Goal: Task Accomplishment & Management: Manage account settings

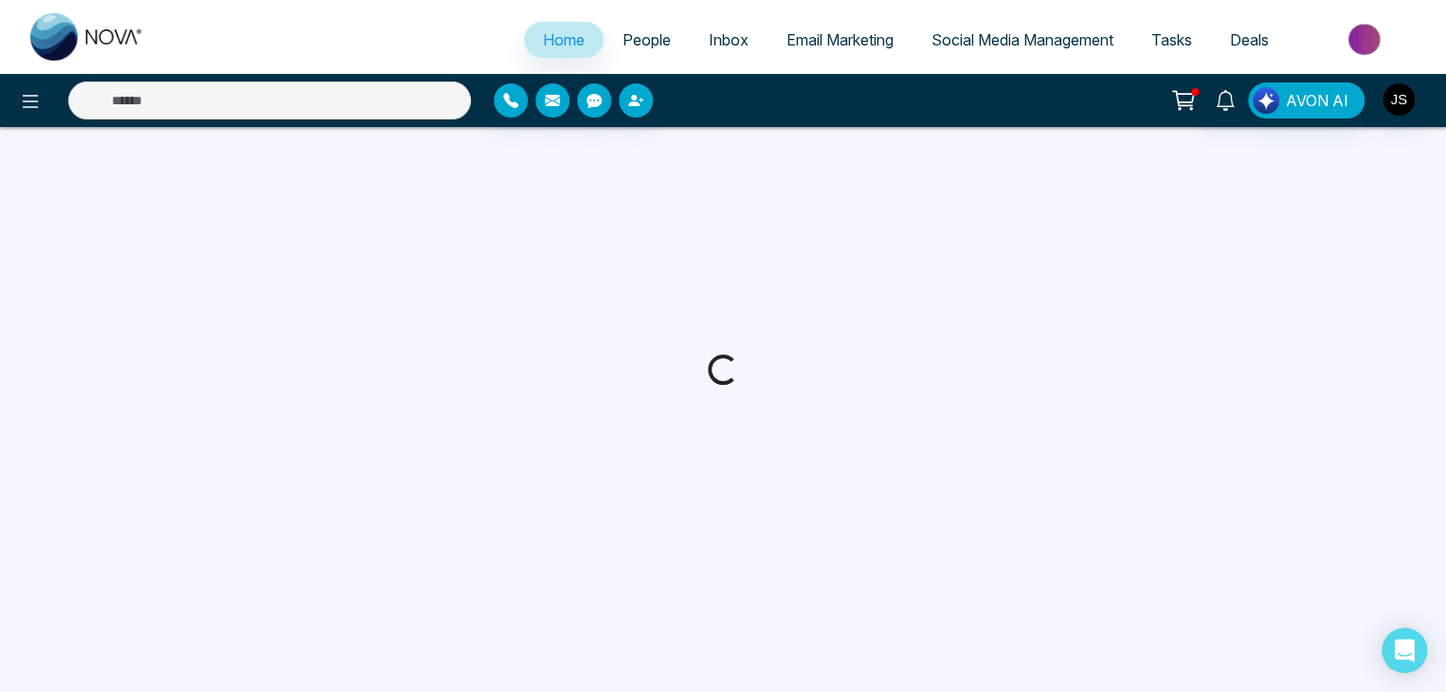
select select "*"
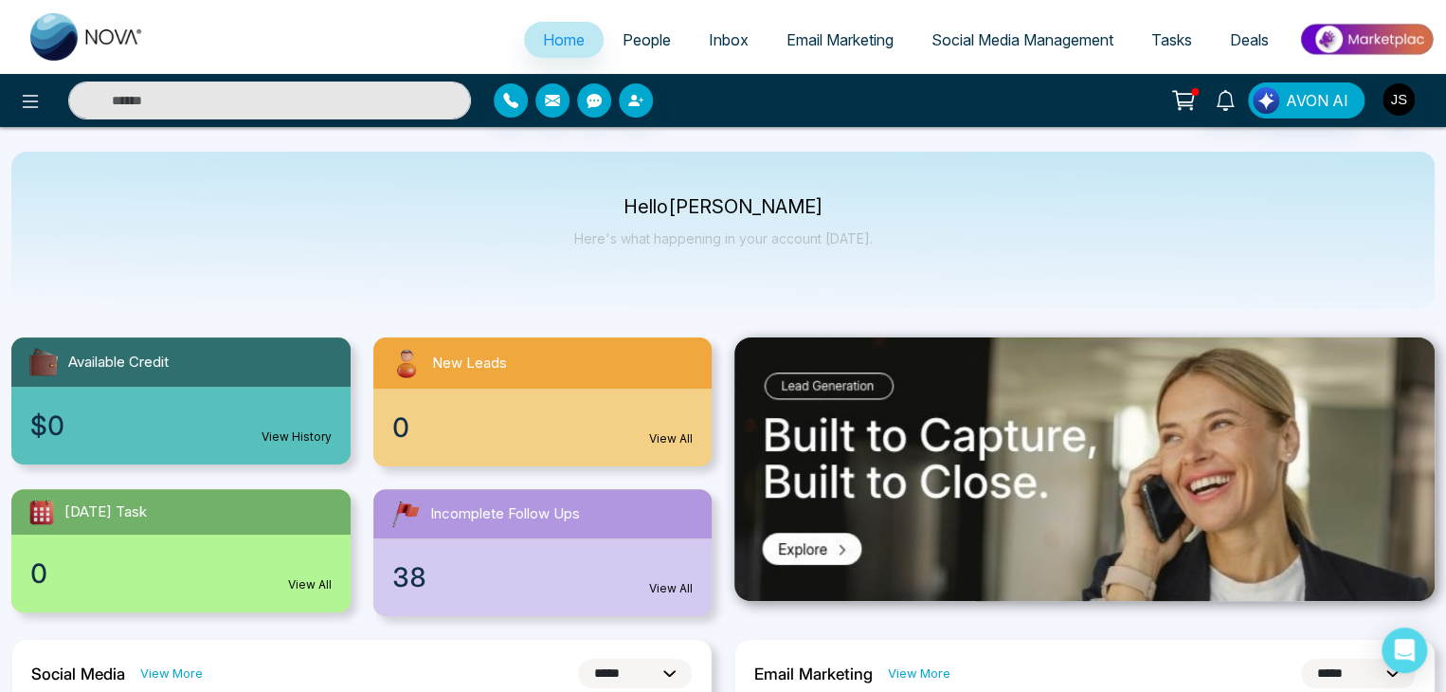
click at [1043, 43] on span "Social Media Management" at bounding box center [1022, 39] width 182 height 19
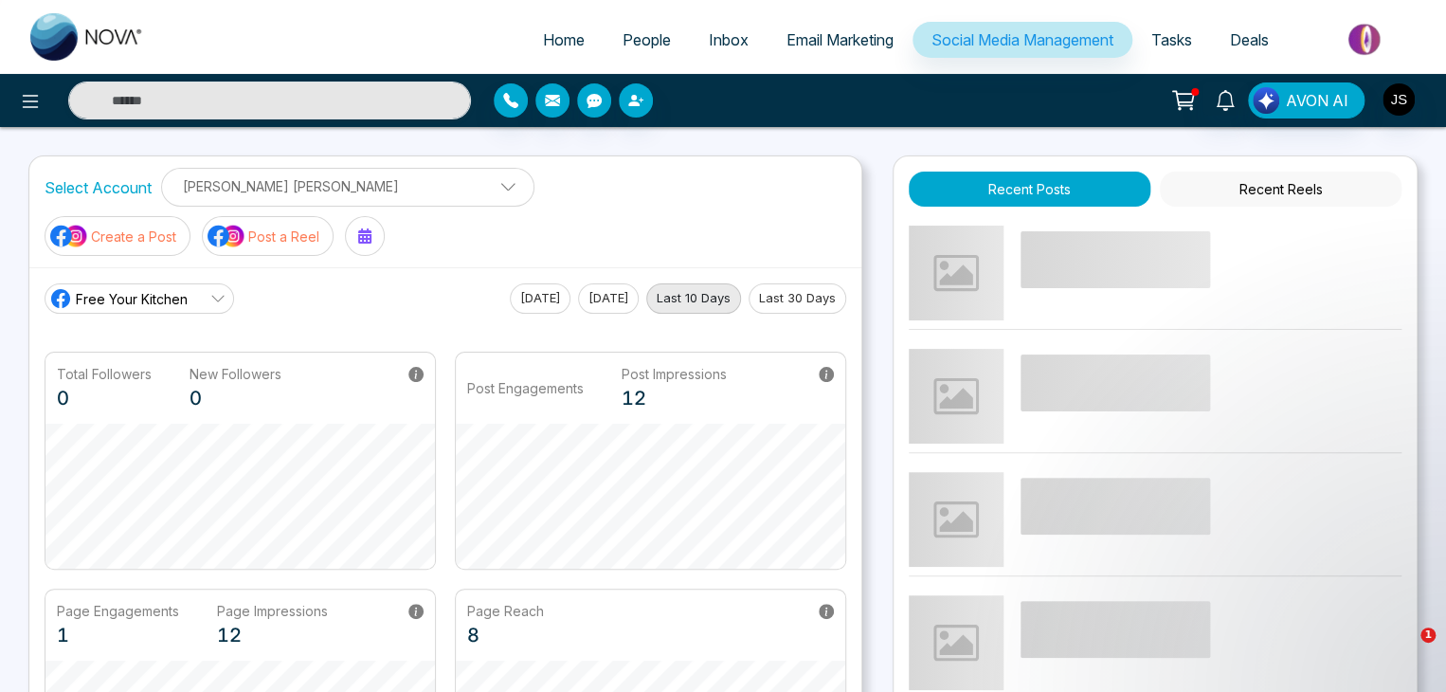
click at [821, 283] on button "Last 30 Days" at bounding box center [797, 298] width 98 height 30
click at [1401, 99] on img "button" at bounding box center [1398, 99] width 32 height 32
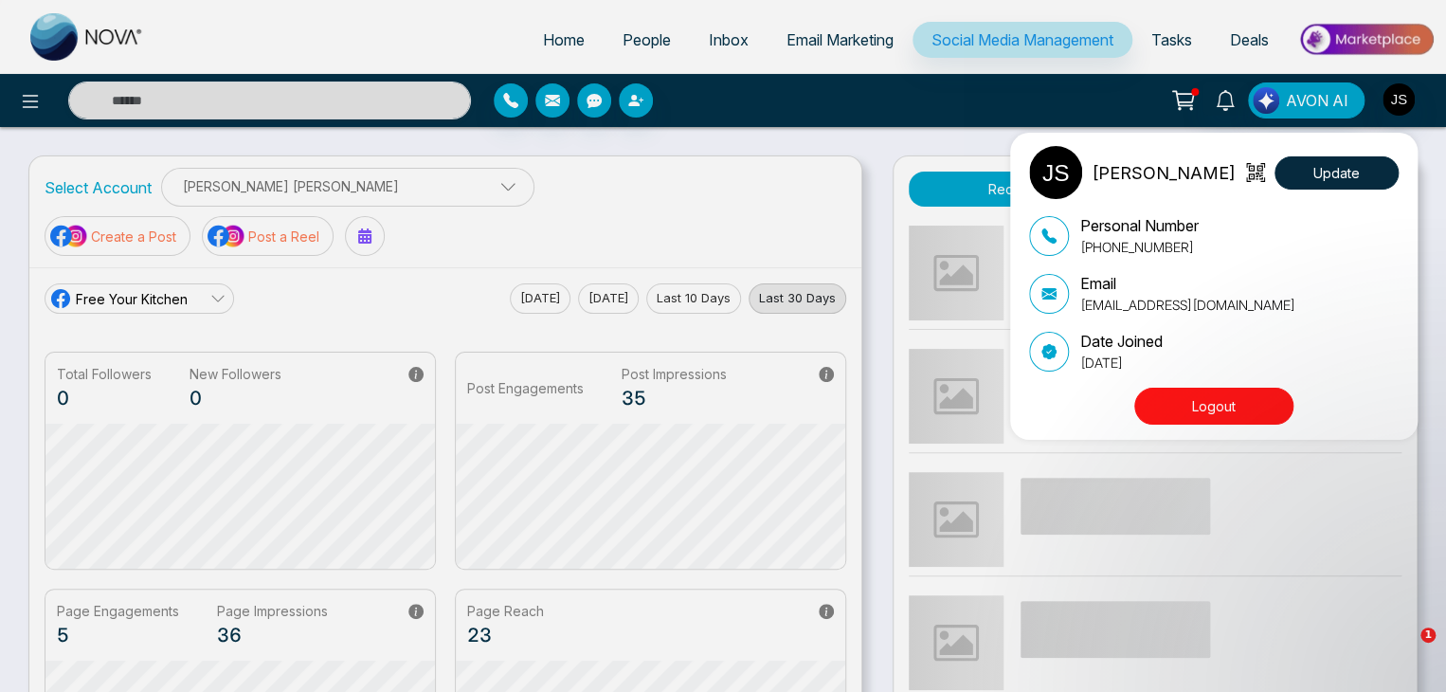
click at [1013, 86] on div "[PERSON_NAME] Update Personal Number [PHONE_NUMBER] Email [EMAIL_ADDRESS][DOMAI…" at bounding box center [723, 346] width 1446 height 692
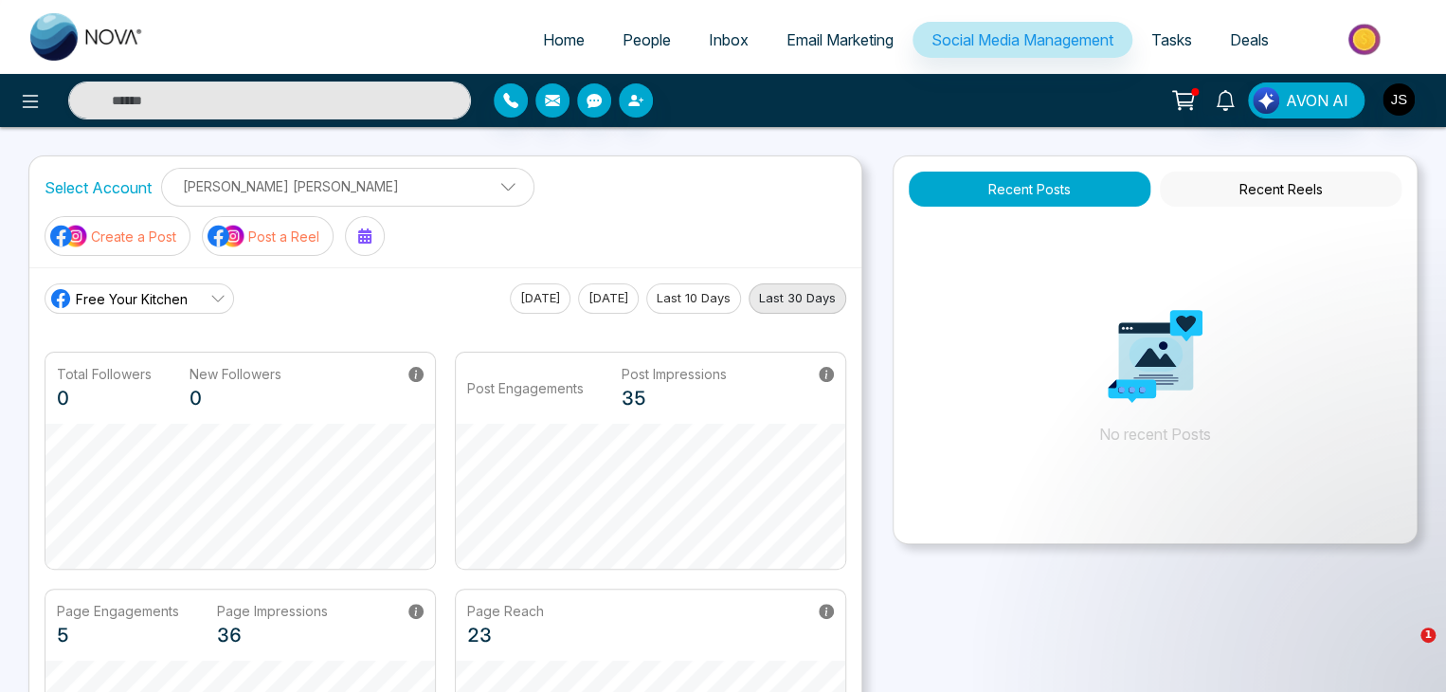
click at [1241, 179] on button "Recent Reels" at bounding box center [1281, 188] width 242 height 35
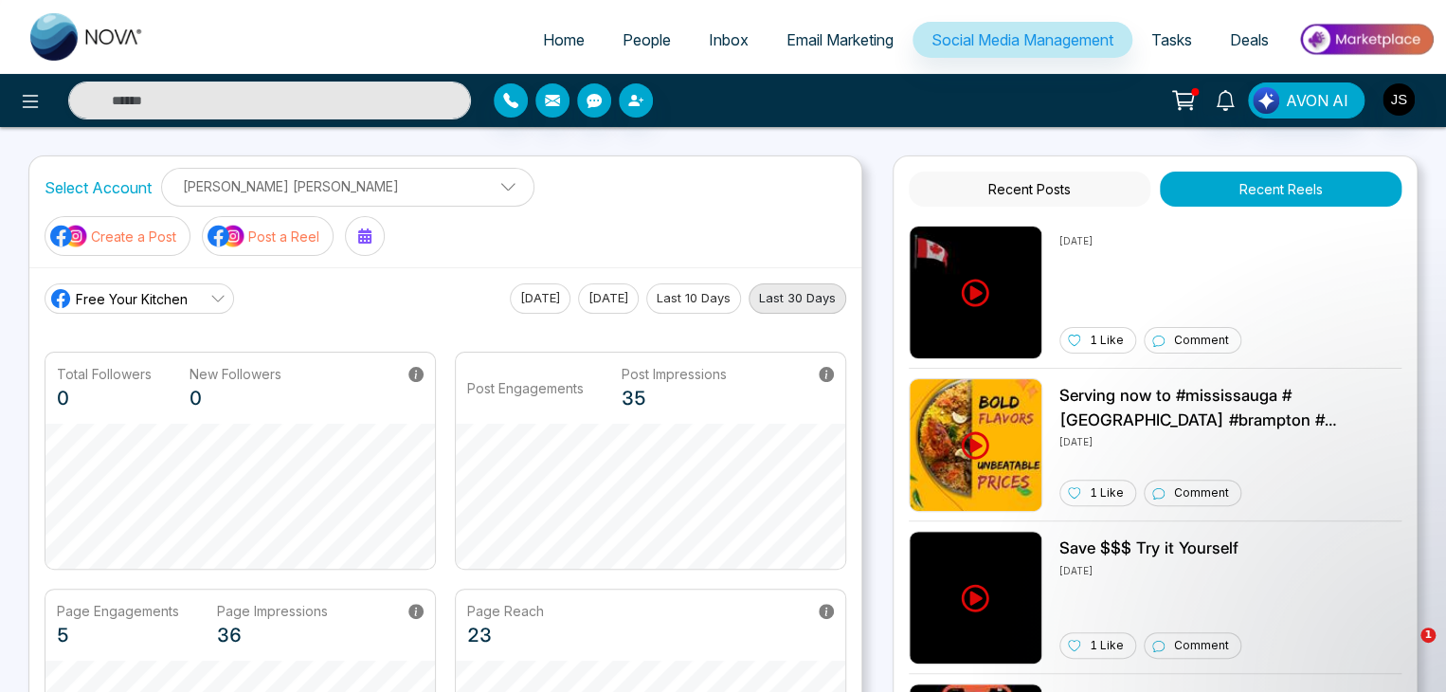
click at [1096, 189] on button "Recent Posts" at bounding box center [1030, 188] width 242 height 35
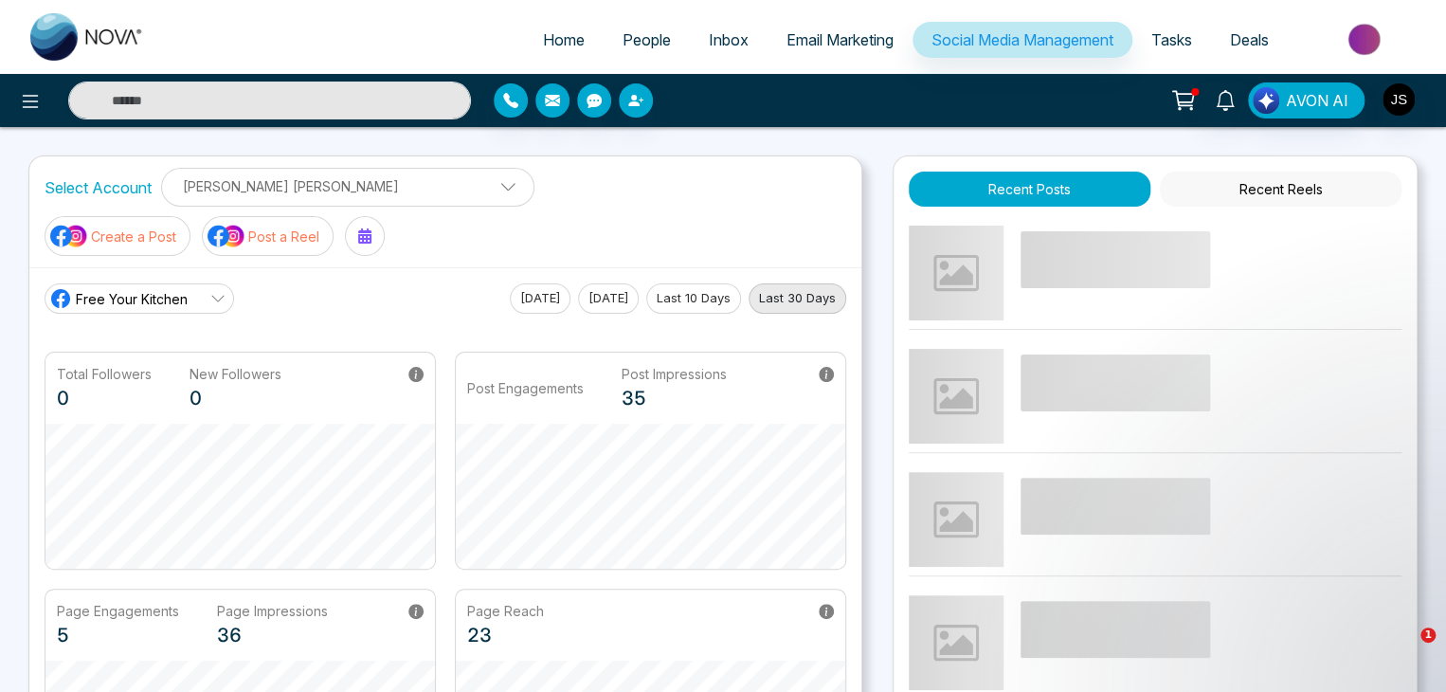
click at [1300, 190] on button "Recent Reels" at bounding box center [1281, 188] width 242 height 35
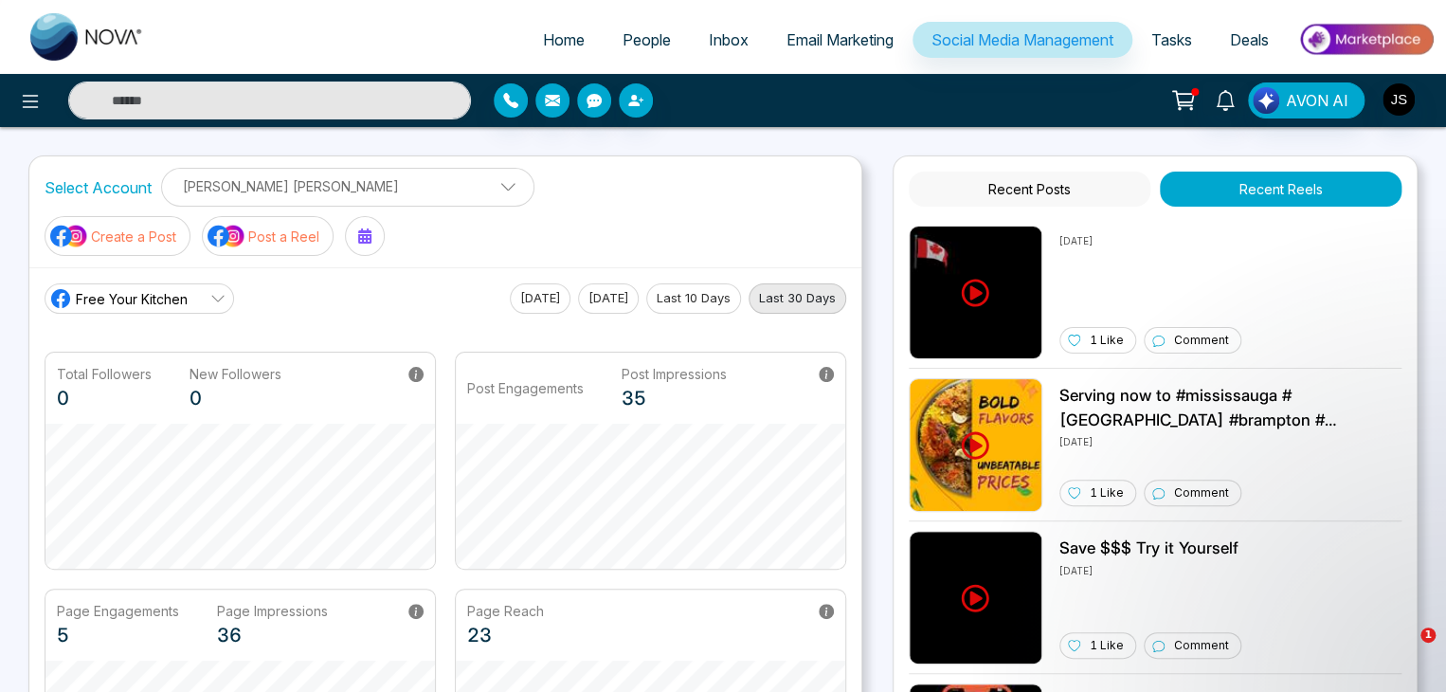
click at [1055, 176] on button "Recent Posts" at bounding box center [1030, 188] width 242 height 35
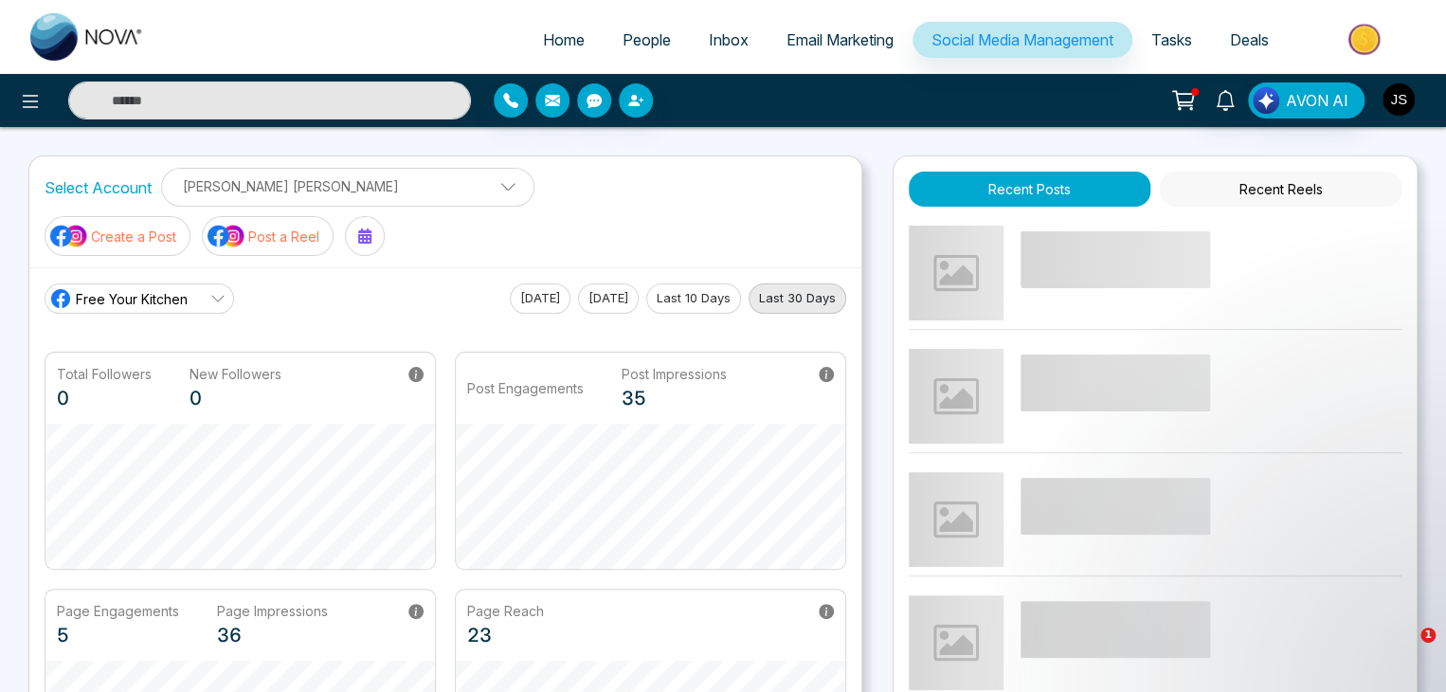
click at [1400, 93] on img "button" at bounding box center [1398, 99] width 32 height 32
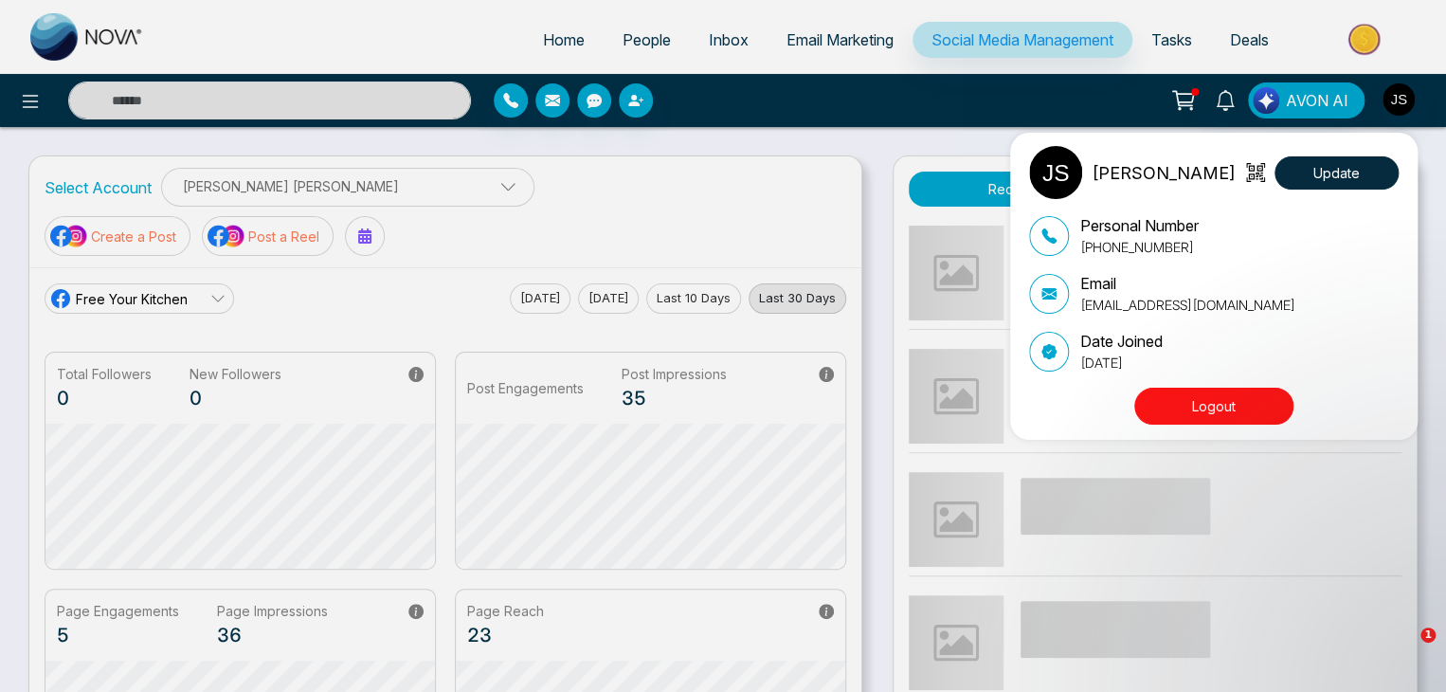
click at [1250, 403] on button "Logout" at bounding box center [1213, 405] width 159 height 37
